Goal: Task Accomplishment & Management: Use online tool/utility

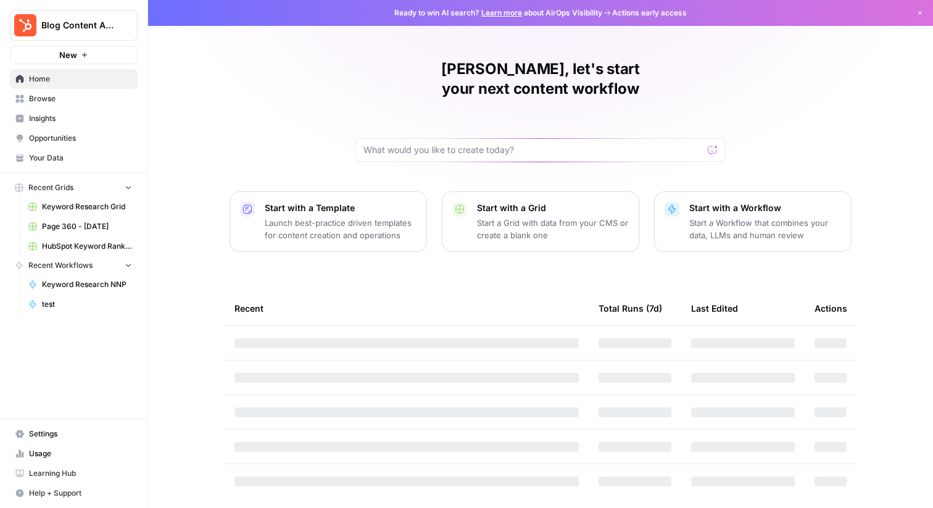
click at [81, 96] on span "Browse" at bounding box center [80, 98] width 103 height 11
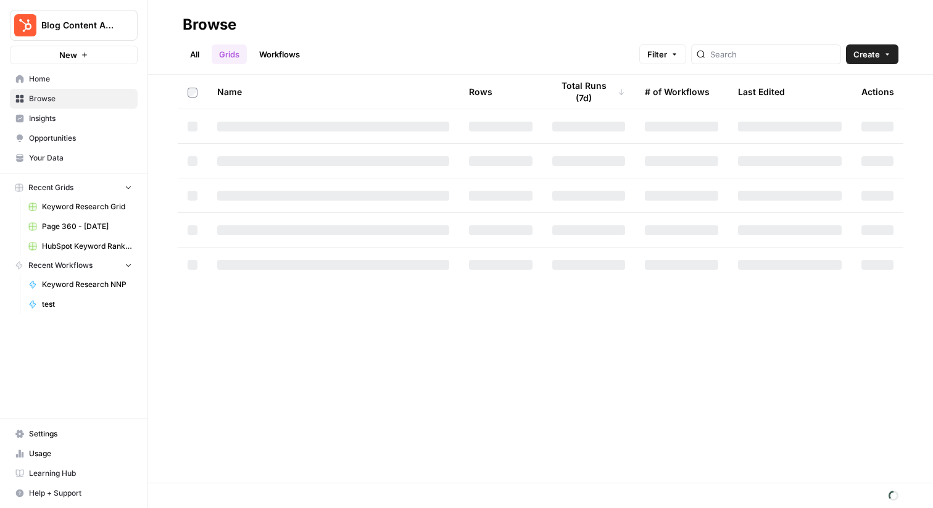
click at [195, 52] on link "All" at bounding box center [195, 54] width 24 height 20
click at [233, 54] on link "Grids" at bounding box center [229, 54] width 35 height 20
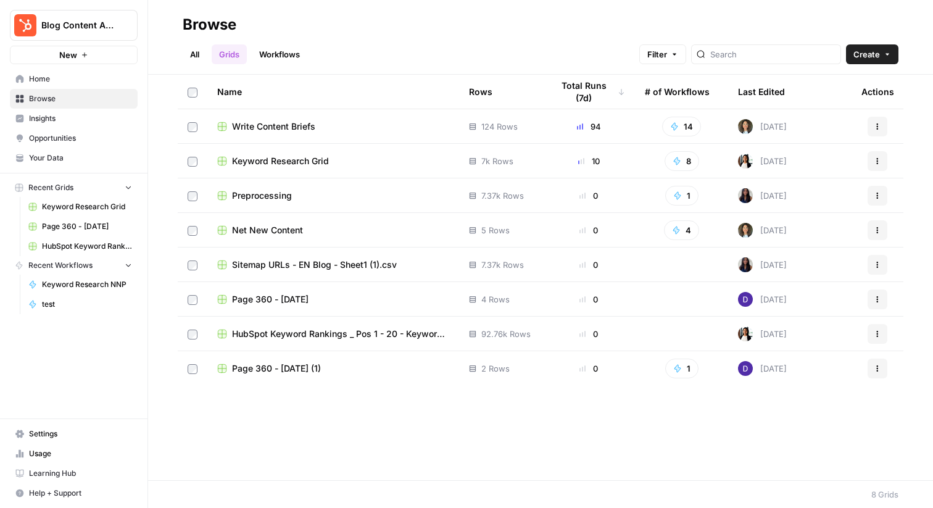
click at [278, 117] on td "Write Content Briefs" at bounding box center [333, 126] width 252 height 34
click at [288, 125] on span "Write Content Briefs" at bounding box center [273, 126] width 83 height 12
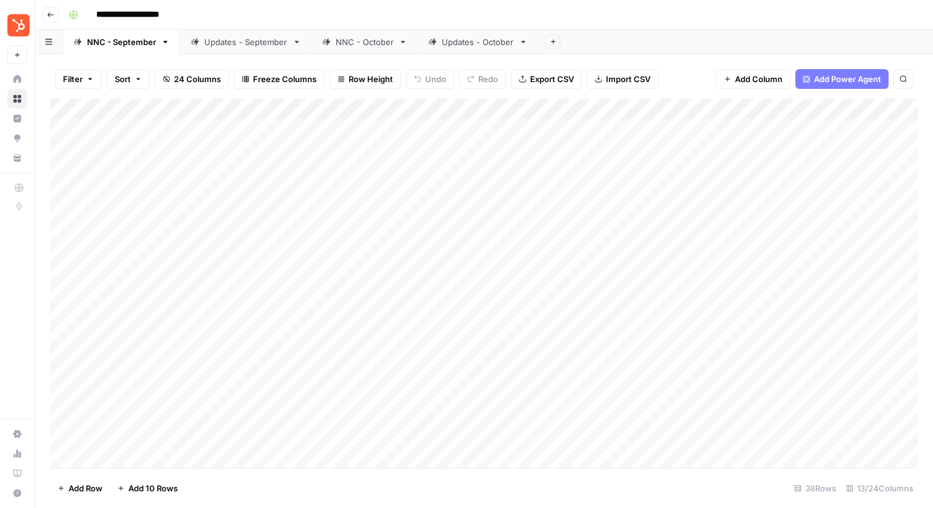
click at [358, 42] on div "NNC - October" at bounding box center [365, 42] width 58 height 12
click at [457, 47] on div "Updates - October" at bounding box center [478, 42] width 72 height 12
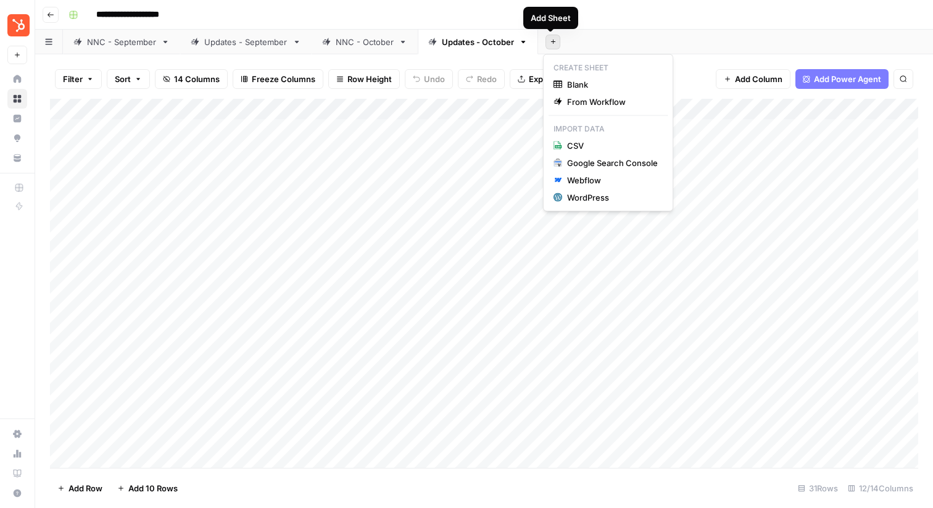
click at [550, 41] on icon "button" at bounding box center [553, 41] width 7 height 7
click at [581, 106] on span "From Workflow" at bounding box center [612, 102] width 91 height 12
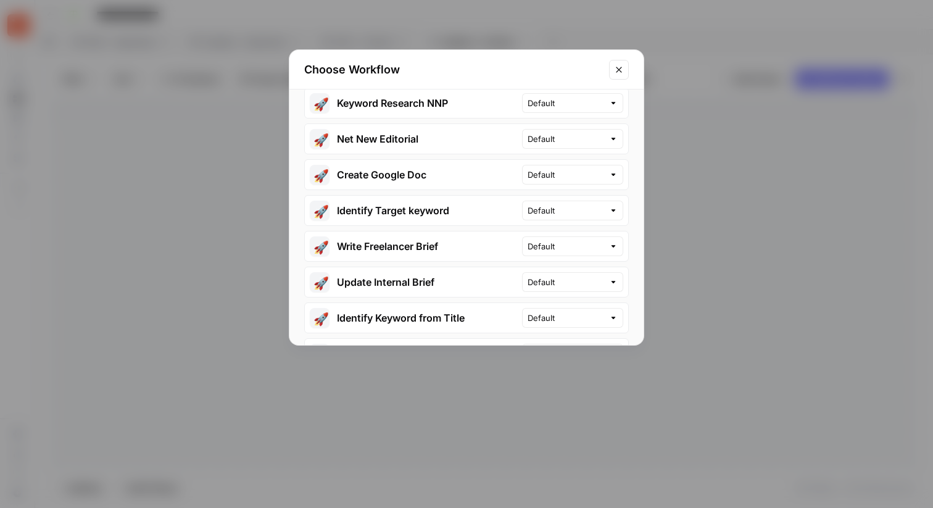
scroll to position [408, 0]
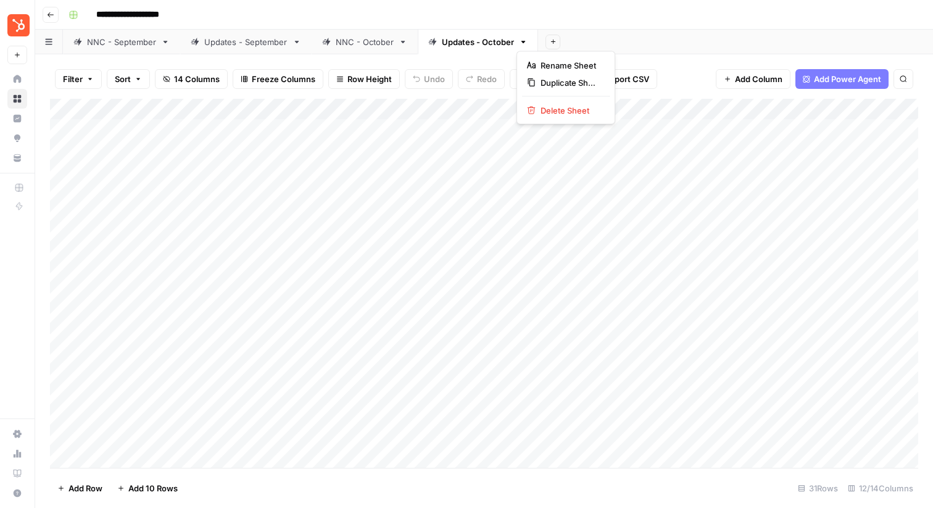
click at [521, 41] on icon "button" at bounding box center [523, 42] width 4 height 2
click at [357, 44] on div "NNC - October" at bounding box center [365, 42] width 58 height 12
click at [401, 43] on icon "button" at bounding box center [403, 42] width 9 height 9
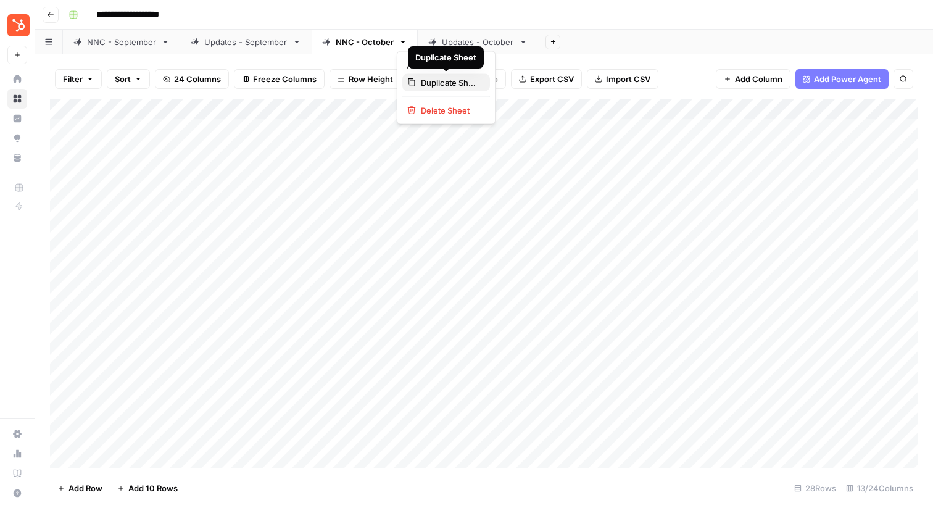
click at [417, 80] on div "Duplicate Sheet" at bounding box center [446, 83] width 78 height 12
click at [589, 43] on div "NNC - October" at bounding box center [591, 42] width 58 height 12
type input "*"
type input "****"
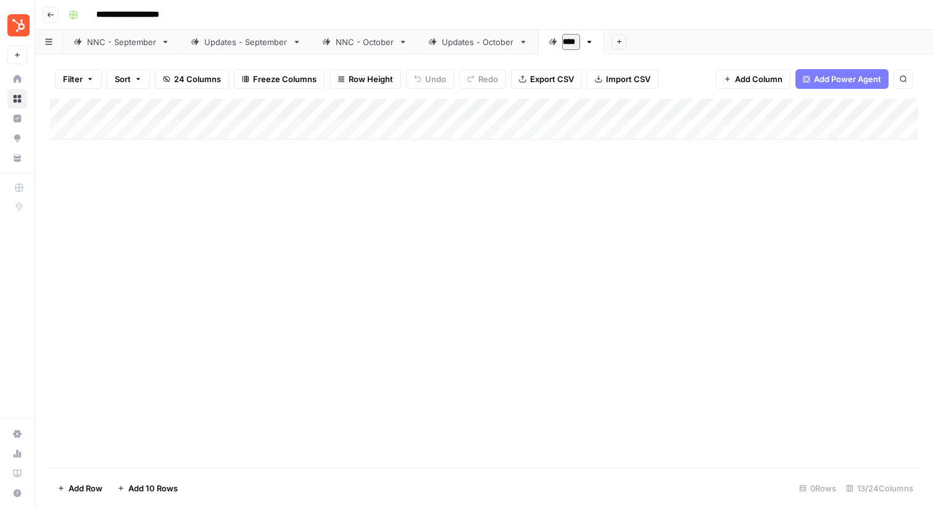
click at [553, 175] on div "Add Column" at bounding box center [484, 283] width 868 height 369
click at [363, 40] on div "NNC - October" at bounding box center [365, 42] width 58 height 12
click at [565, 38] on div "Test" at bounding box center [570, 42] width 17 height 12
click at [437, 126] on div "Add Column" at bounding box center [484, 119] width 868 height 41
type textarea "**********"
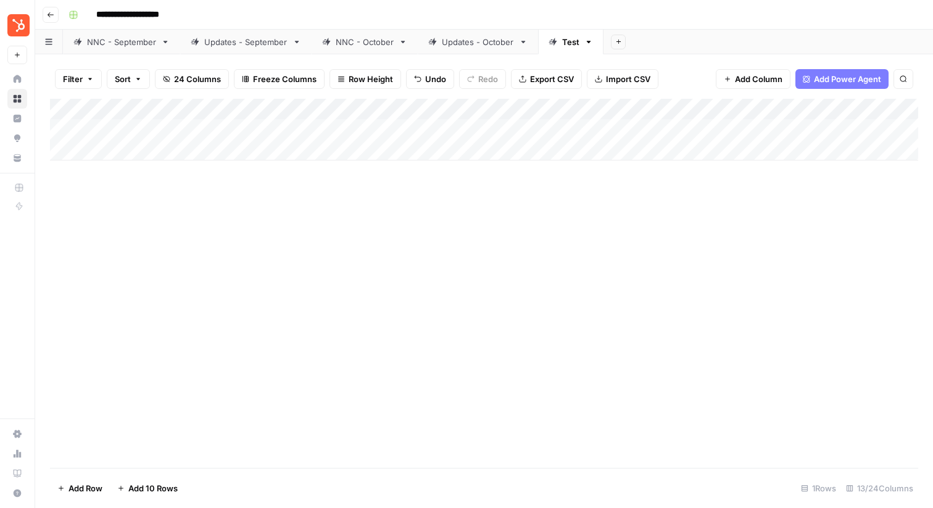
click at [481, 199] on div "Add Column" at bounding box center [484, 283] width 868 height 369
click at [547, 135] on div "Add Column" at bounding box center [484, 130] width 868 height 62
click at [539, 201] on div "Add Column" at bounding box center [484, 283] width 868 height 369
click at [354, 48] on div "NNC - October" at bounding box center [365, 42] width 58 height 12
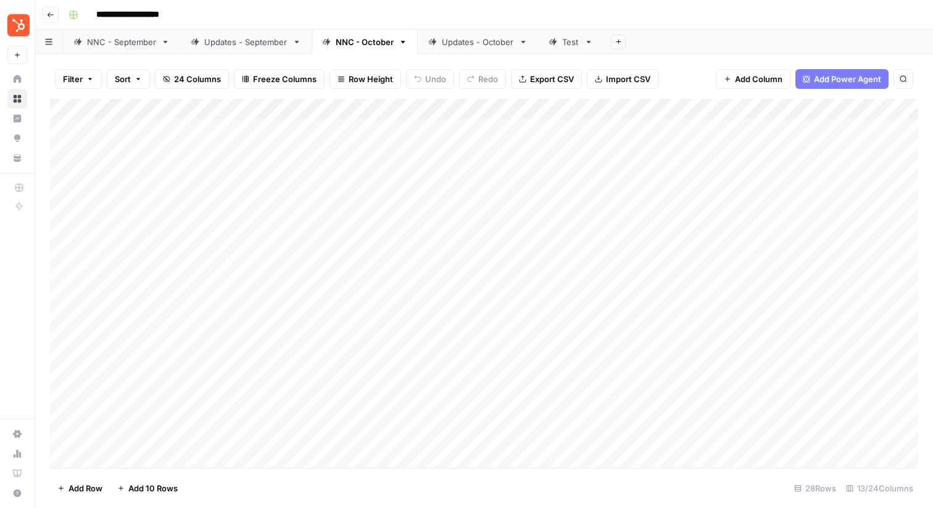
click at [562, 41] on div "Test" at bounding box center [570, 42] width 17 height 12
click at [531, 127] on div "Add Column" at bounding box center [484, 130] width 868 height 62
click at [531, 130] on div "Add Column" at bounding box center [484, 130] width 868 height 62
click at [531, 130] on textarea at bounding box center [590, 130] width 197 height 17
type textarea "*********"
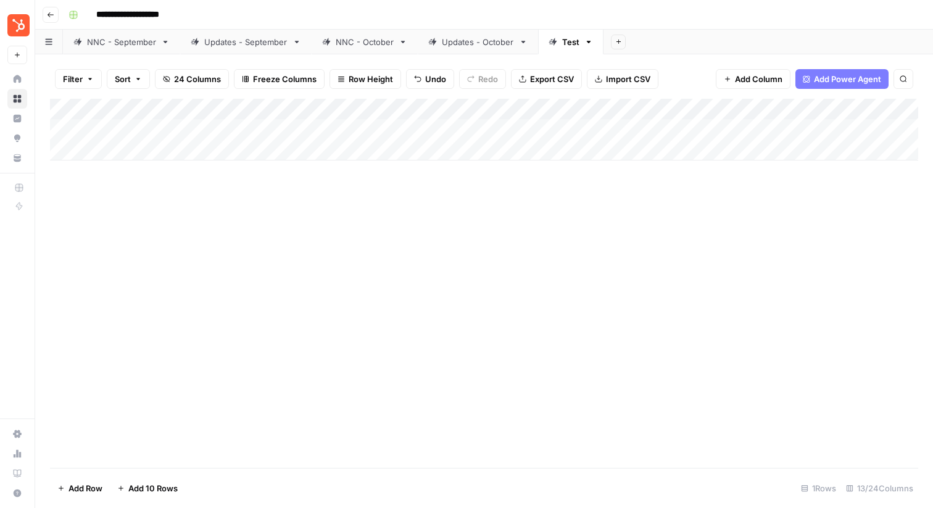
click at [515, 190] on div "Add Column" at bounding box center [484, 283] width 868 height 369
click at [215, 111] on div "Add Column" at bounding box center [484, 130] width 868 height 62
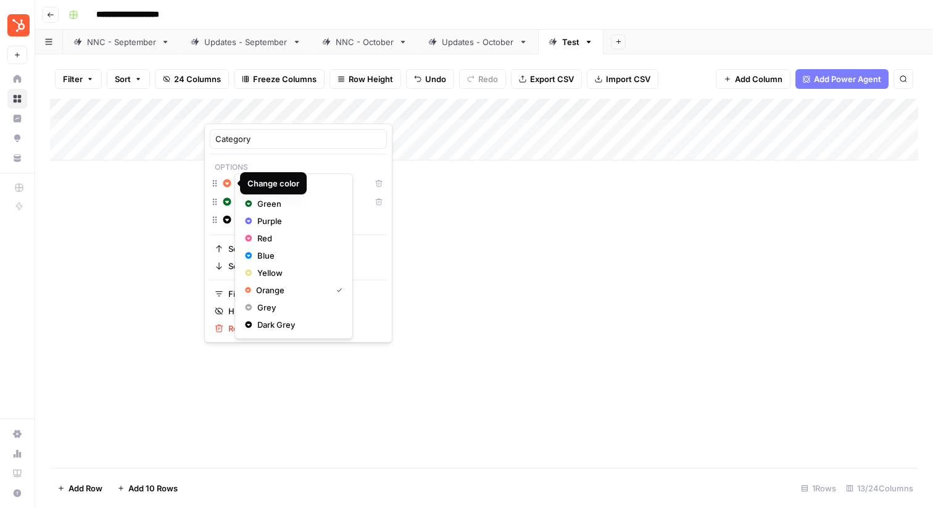
click at [228, 185] on icon "button" at bounding box center [227, 183] width 8 height 8
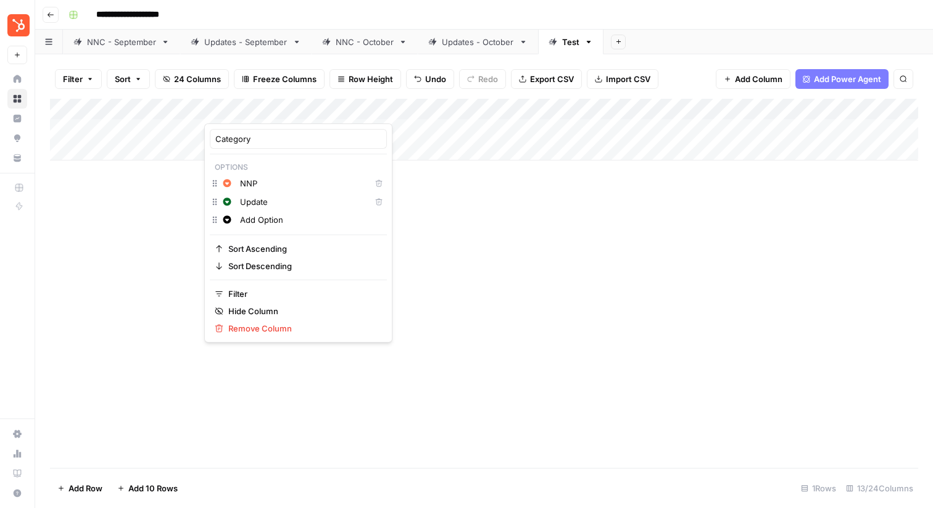
click at [167, 198] on div "Add Column" at bounding box center [484, 283] width 868 height 369
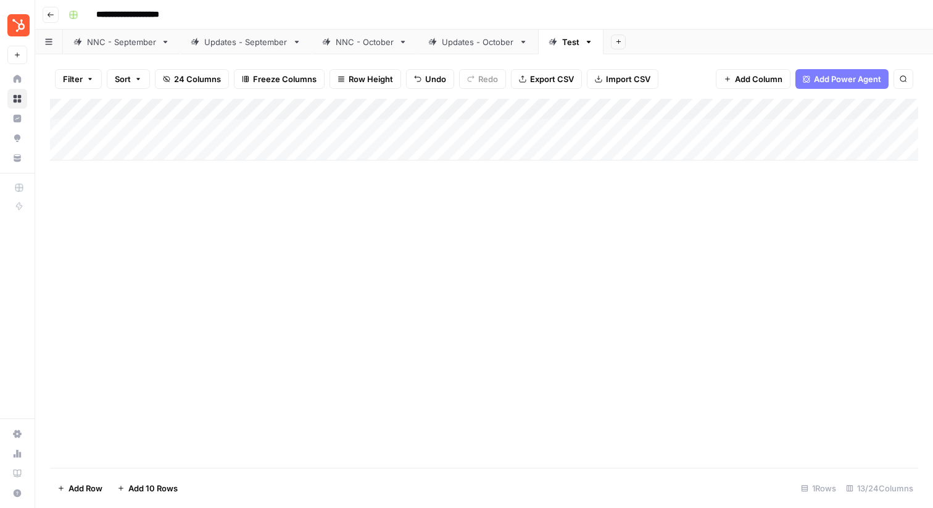
click at [245, 133] on div "Add Column" at bounding box center [484, 130] width 868 height 62
click at [242, 171] on button "NNP" at bounding box center [236, 177] width 27 height 15
click at [162, 125] on div "Add Column" at bounding box center [484, 130] width 868 height 62
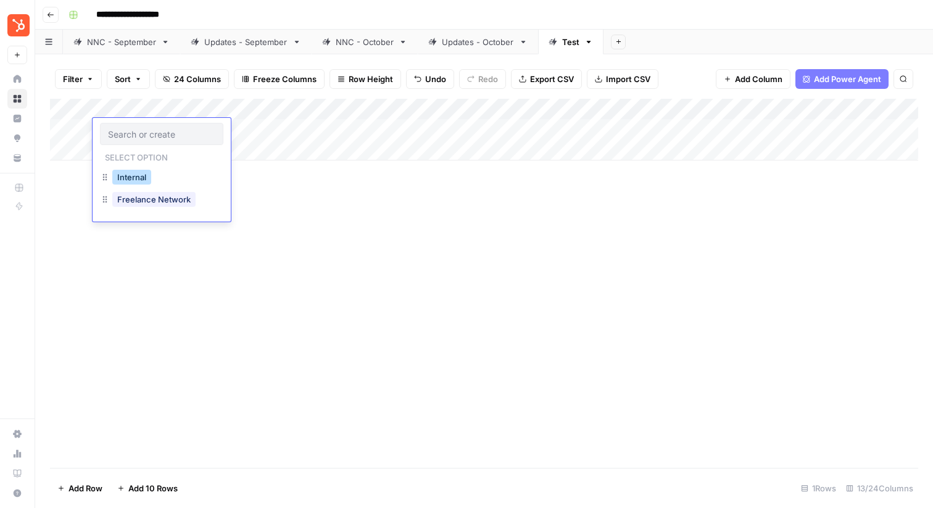
click at [147, 176] on button "Internal" at bounding box center [131, 177] width 39 height 15
click at [654, 126] on div "Add Column" at bounding box center [484, 130] width 868 height 62
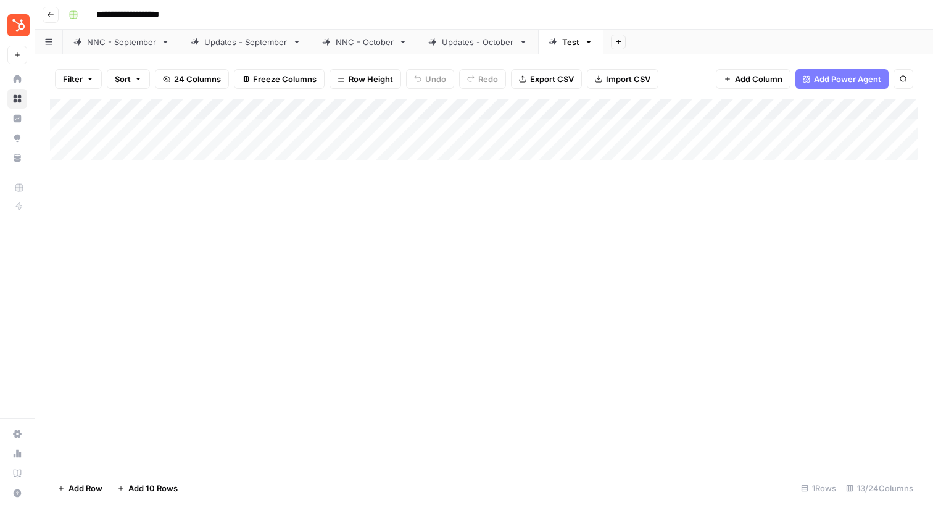
click at [650, 178] on div "Add Column" at bounding box center [484, 283] width 868 height 369
click at [802, 130] on div "Add Column" at bounding box center [484, 130] width 868 height 62
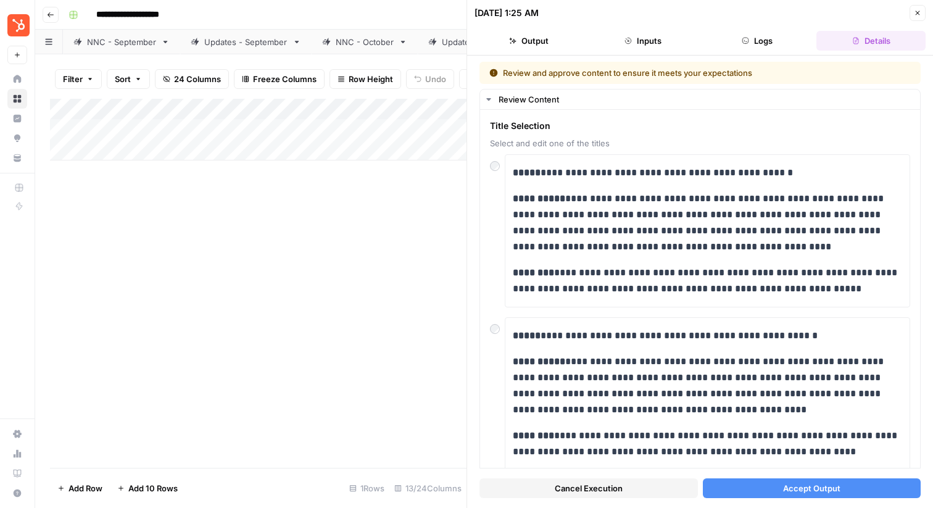
click at [770, 492] on button "Accept Output" at bounding box center [812, 488] width 218 height 20
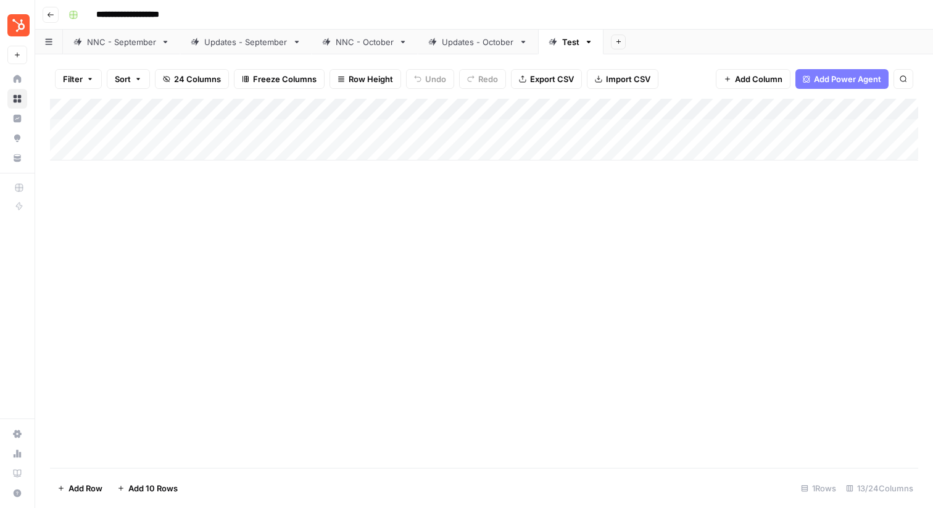
click at [373, 152] on div "Add Column" at bounding box center [484, 130] width 868 height 62
type textarea "**********"
click at [343, 233] on div "Add Column" at bounding box center [484, 283] width 868 height 369
click at [246, 147] on div "Add Column" at bounding box center [484, 140] width 868 height 83
click at [235, 154] on div "Add Column" at bounding box center [484, 140] width 868 height 83
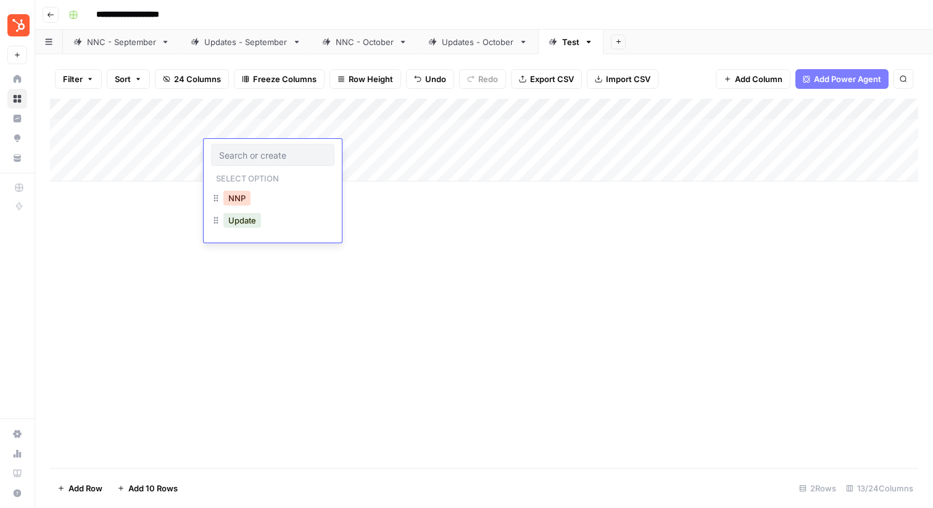
click at [243, 204] on button "NNP" at bounding box center [236, 198] width 27 height 15
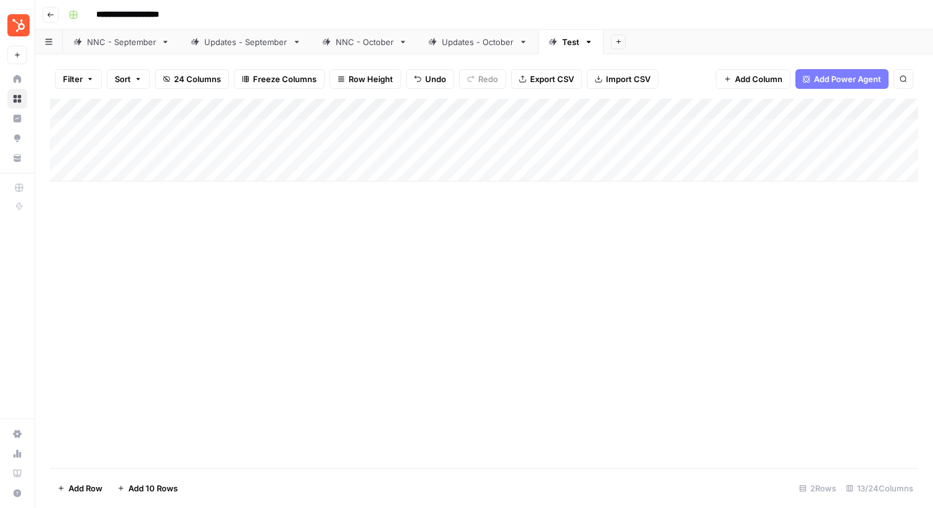
click at [144, 147] on div "Add Column" at bounding box center [484, 140] width 868 height 83
click at [135, 152] on div "Add Column" at bounding box center [484, 140] width 868 height 83
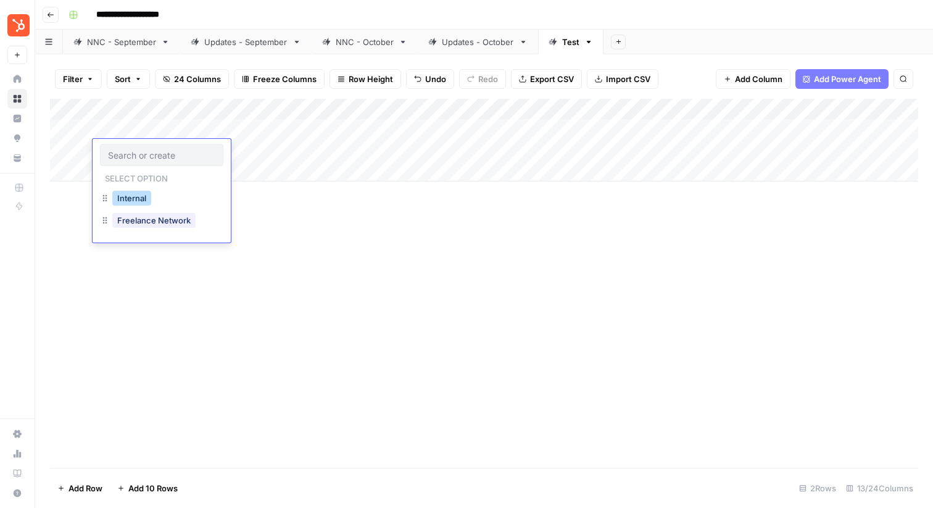
click at [131, 203] on button "Internal" at bounding box center [131, 198] width 39 height 15
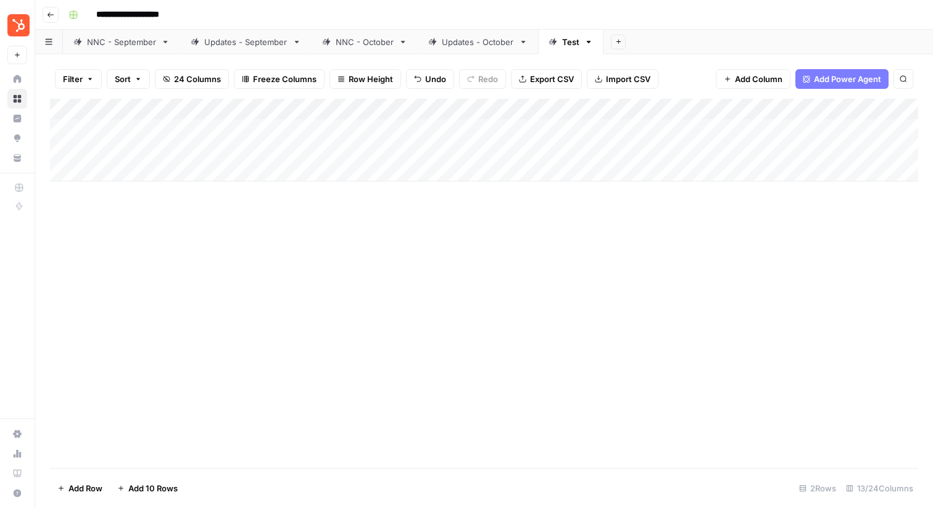
click at [706, 152] on div "Add Column" at bounding box center [484, 140] width 868 height 83
click at [536, 148] on div "Add Column" at bounding box center [484, 140] width 868 height 83
type textarea "********"
click at [553, 252] on div "Add Column" at bounding box center [484, 283] width 868 height 369
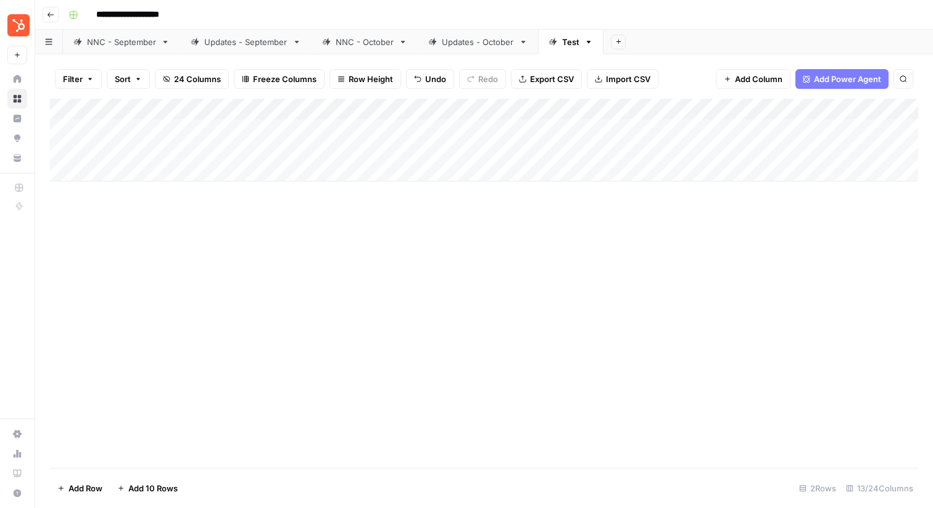
click at [668, 146] on div "Add Column" at bounding box center [484, 140] width 868 height 83
click at [532, 149] on div "Add Column" at bounding box center [484, 140] width 868 height 83
click at [800, 151] on div "Add Column" at bounding box center [484, 140] width 868 height 83
click at [539, 147] on div "Add Column" at bounding box center [484, 140] width 868 height 83
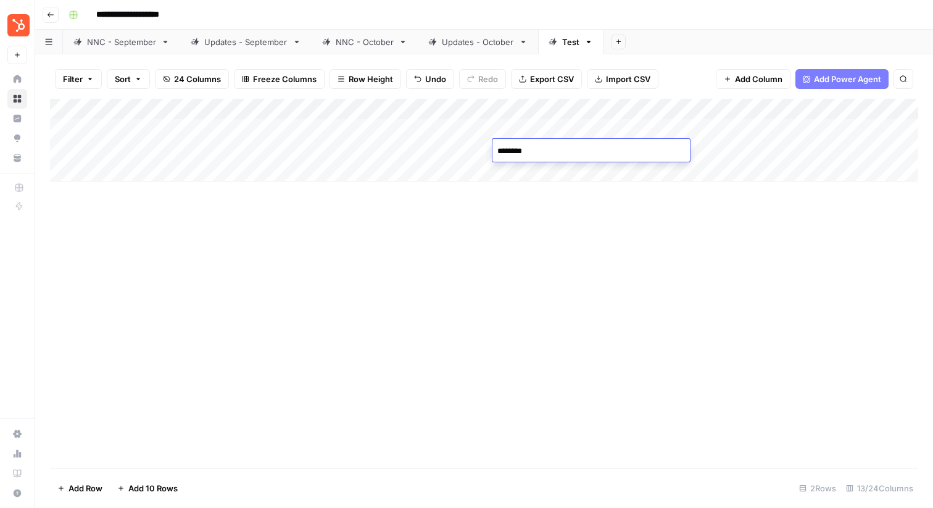
type textarea "*********"
click at [543, 209] on div "Add Column" at bounding box center [484, 283] width 868 height 369
click at [805, 151] on div "Add Column" at bounding box center [484, 140] width 868 height 83
click at [519, 126] on div "Add Column" at bounding box center [484, 140] width 868 height 83
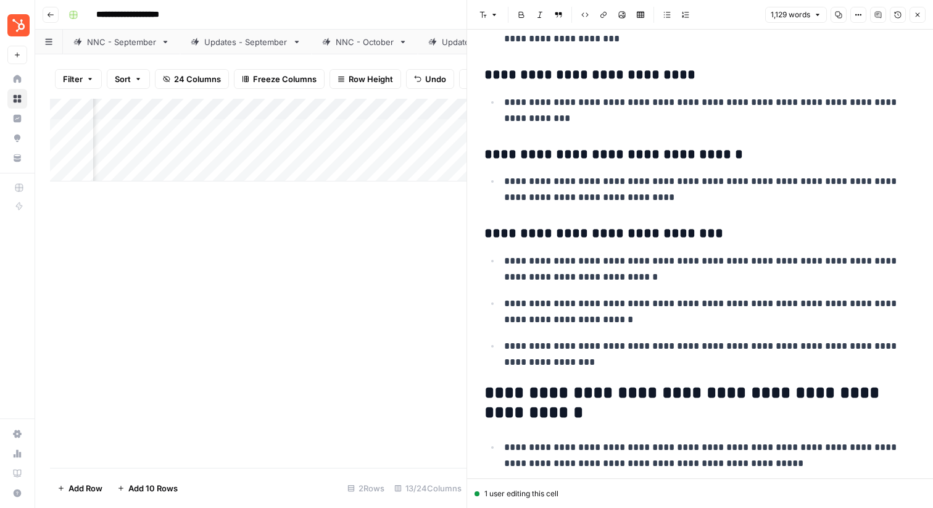
scroll to position [661, 0]
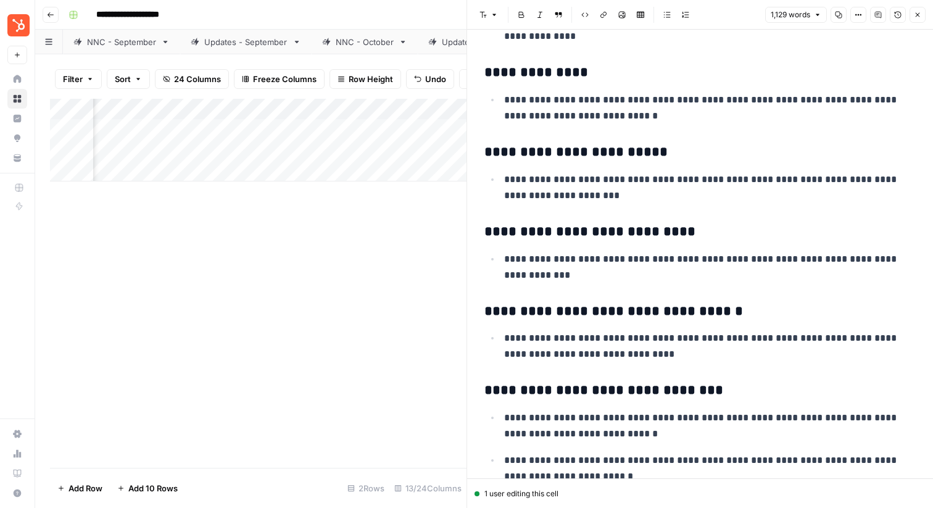
click at [914, 12] on icon "button" at bounding box center [917, 14] width 7 height 7
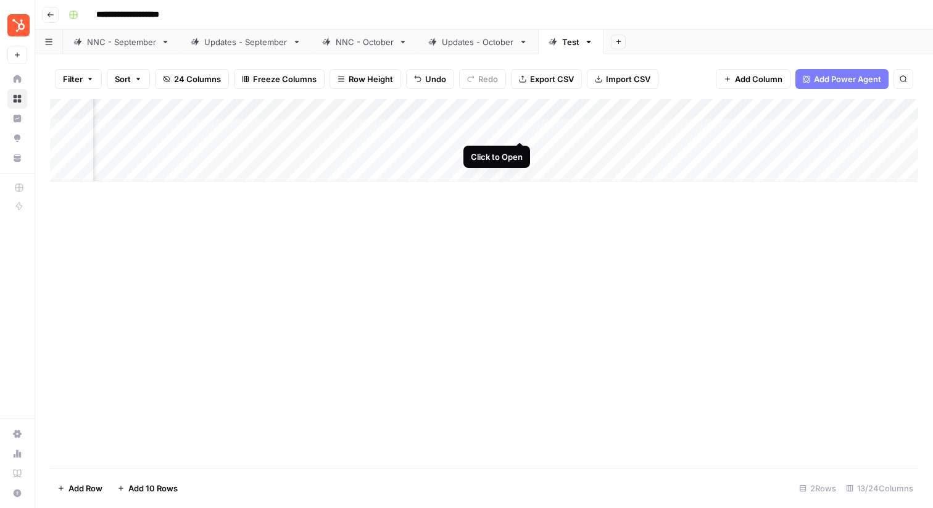
click at [522, 127] on div "Add Column" at bounding box center [484, 140] width 868 height 83
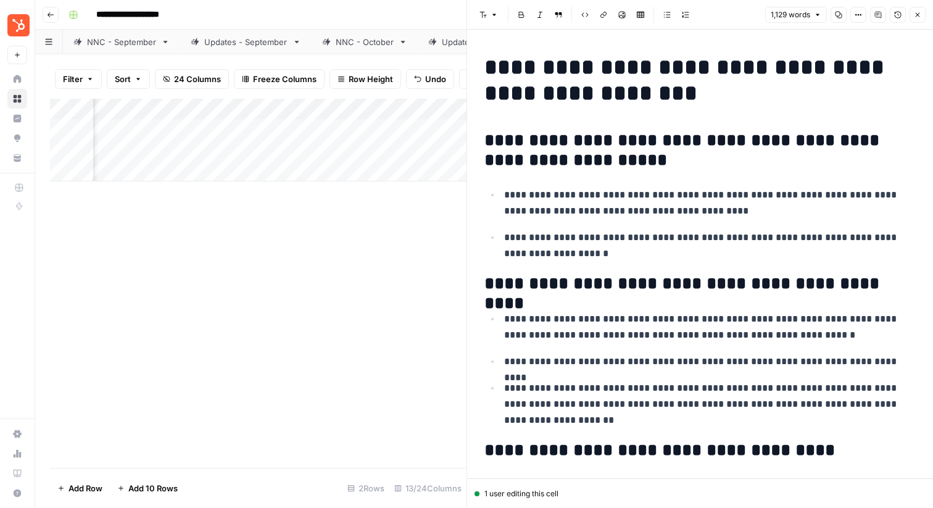
click at [919, 18] on icon "button" at bounding box center [917, 14] width 7 height 7
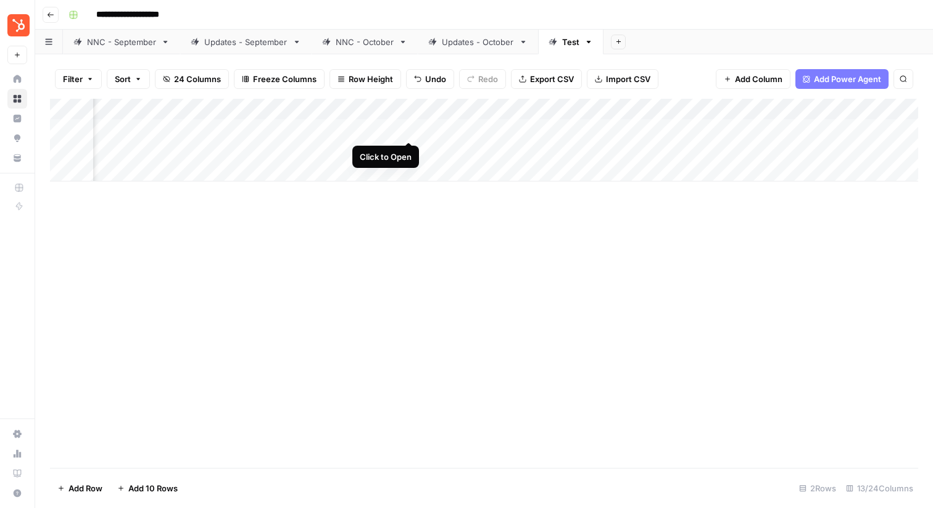
click at [407, 126] on div "Add Column" at bounding box center [484, 140] width 868 height 83
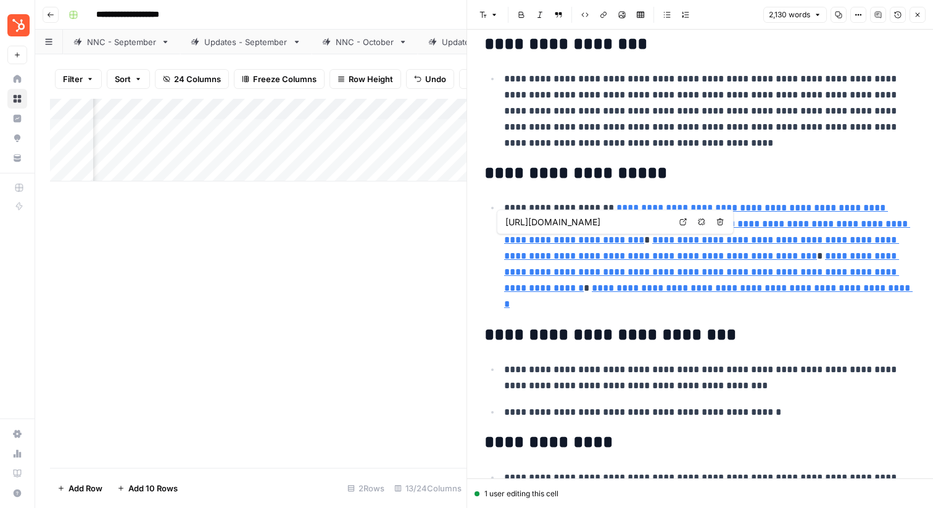
type input "[URL][DOMAIN_NAME]"
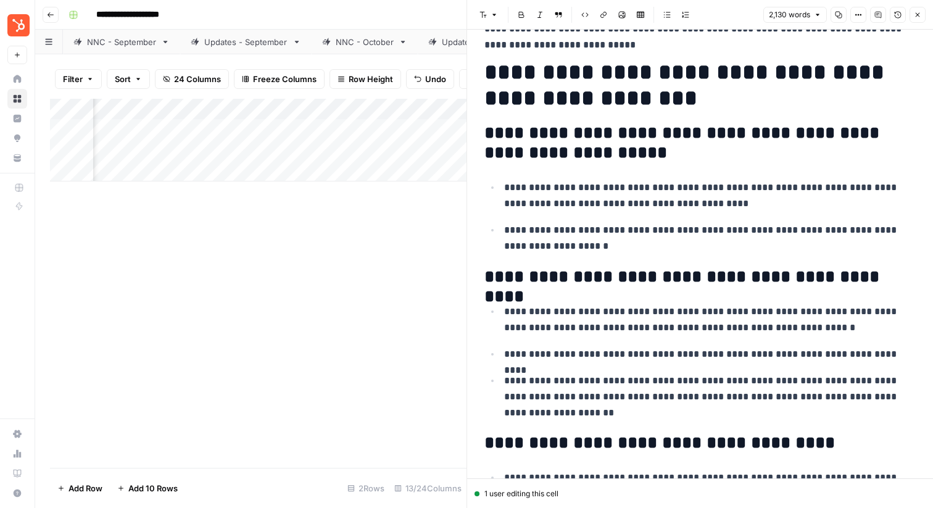
scroll to position [2704, 0]
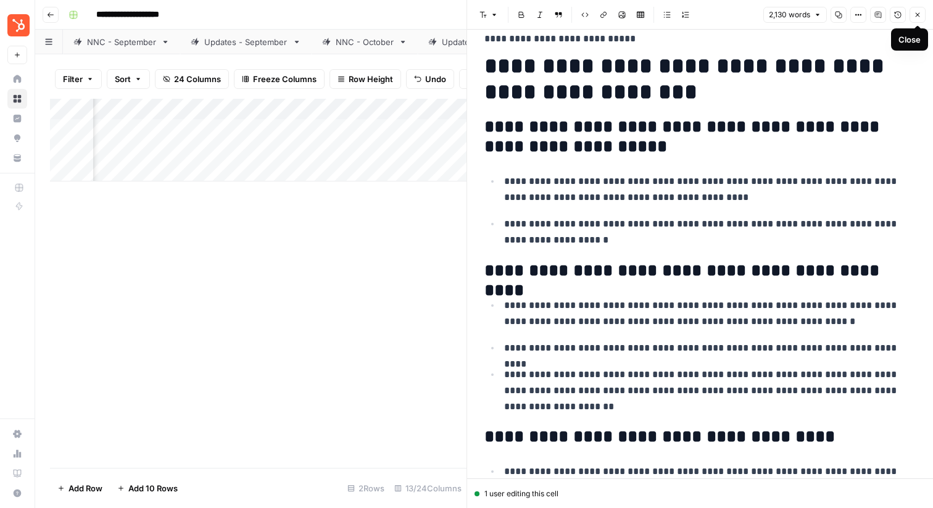
click at [917, 15] on icon "button" at bounding box center [918, 15] width 4 height 4
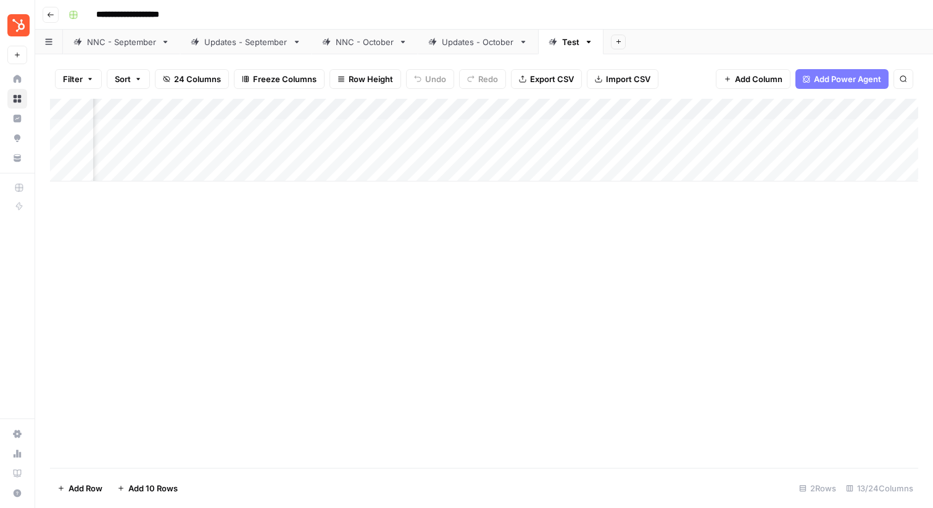
scroll to position [0, 188]
click at [611, 151] on div "Add Column" at bounding box center [484, 140] width 868 height 83
